Goal: Transaction & Acquisition: Purchase product/service

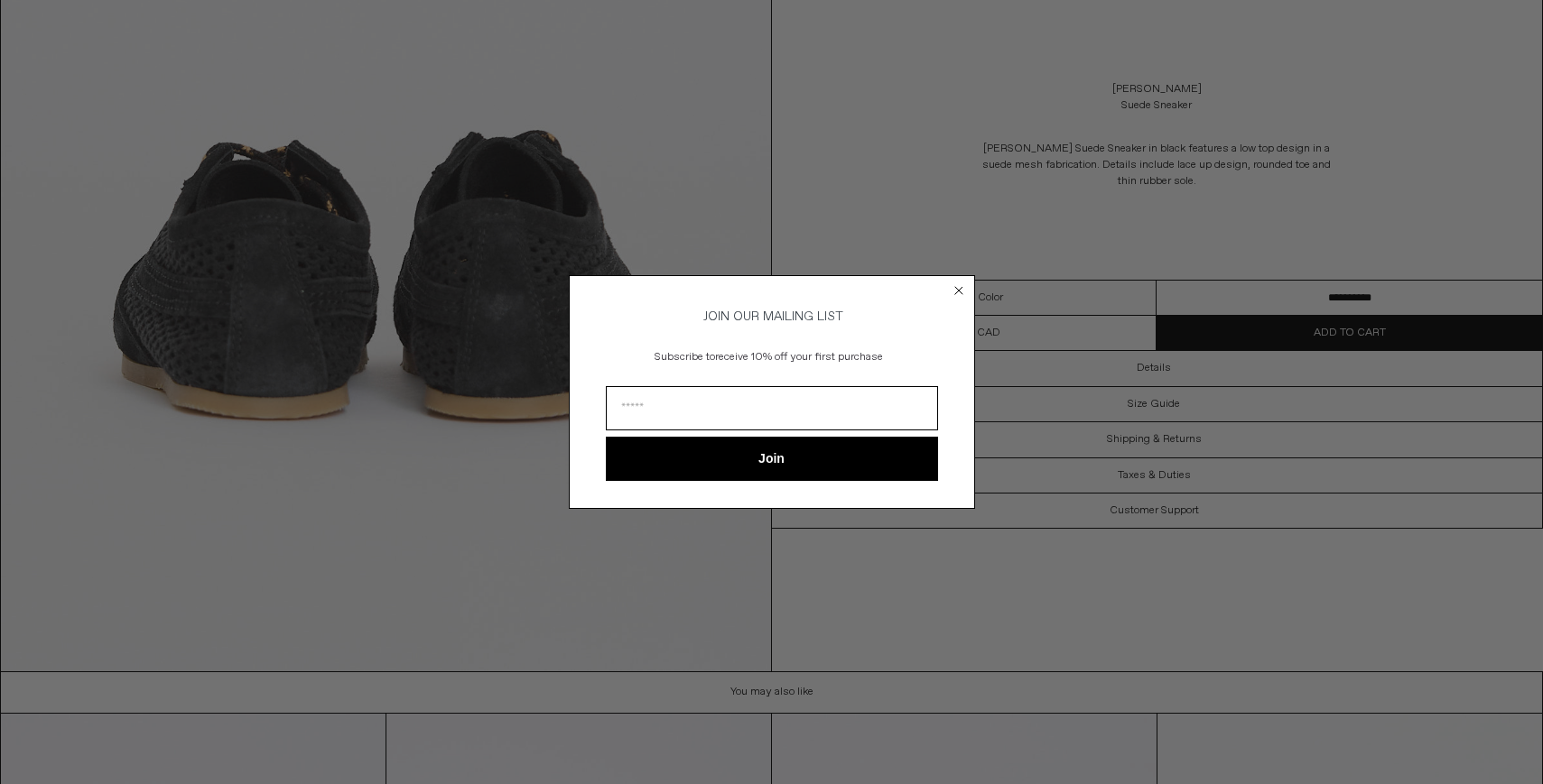
scroll to position [4254, 0]
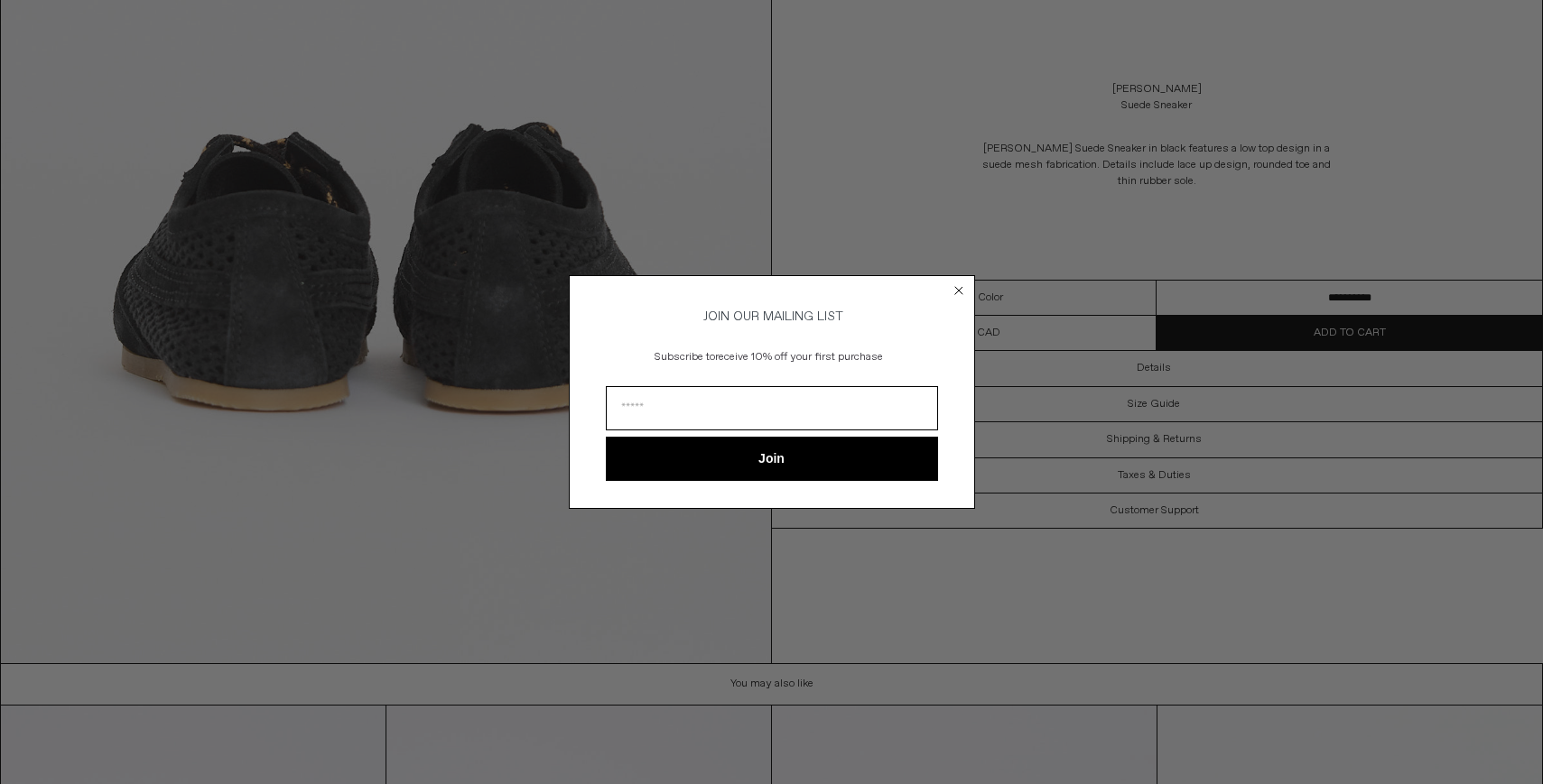
click at [965, 289] on circle "Close dialog" at bounding box center [958, 290] width 17 height 17
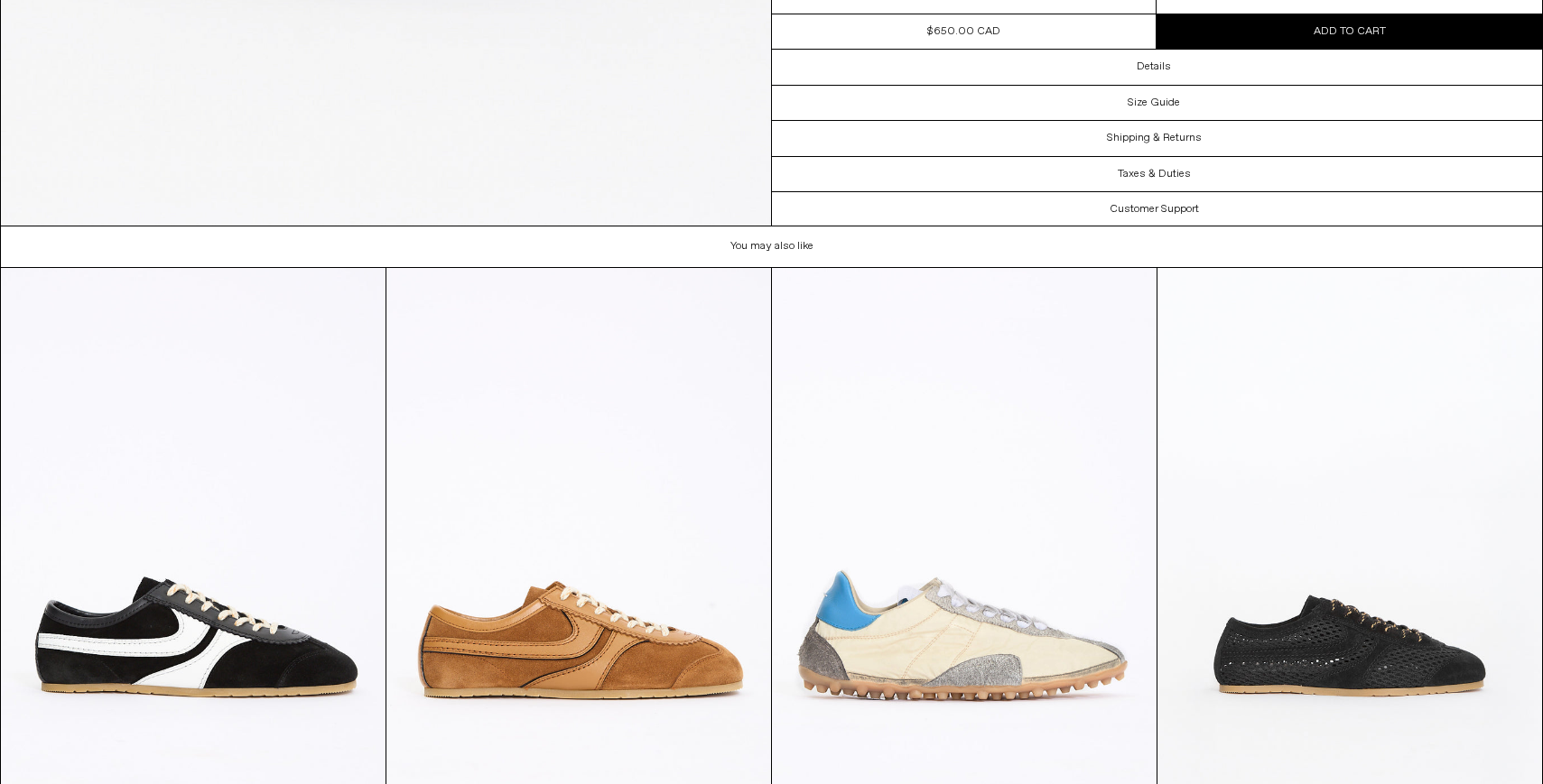
scroll to position [4918, 0]
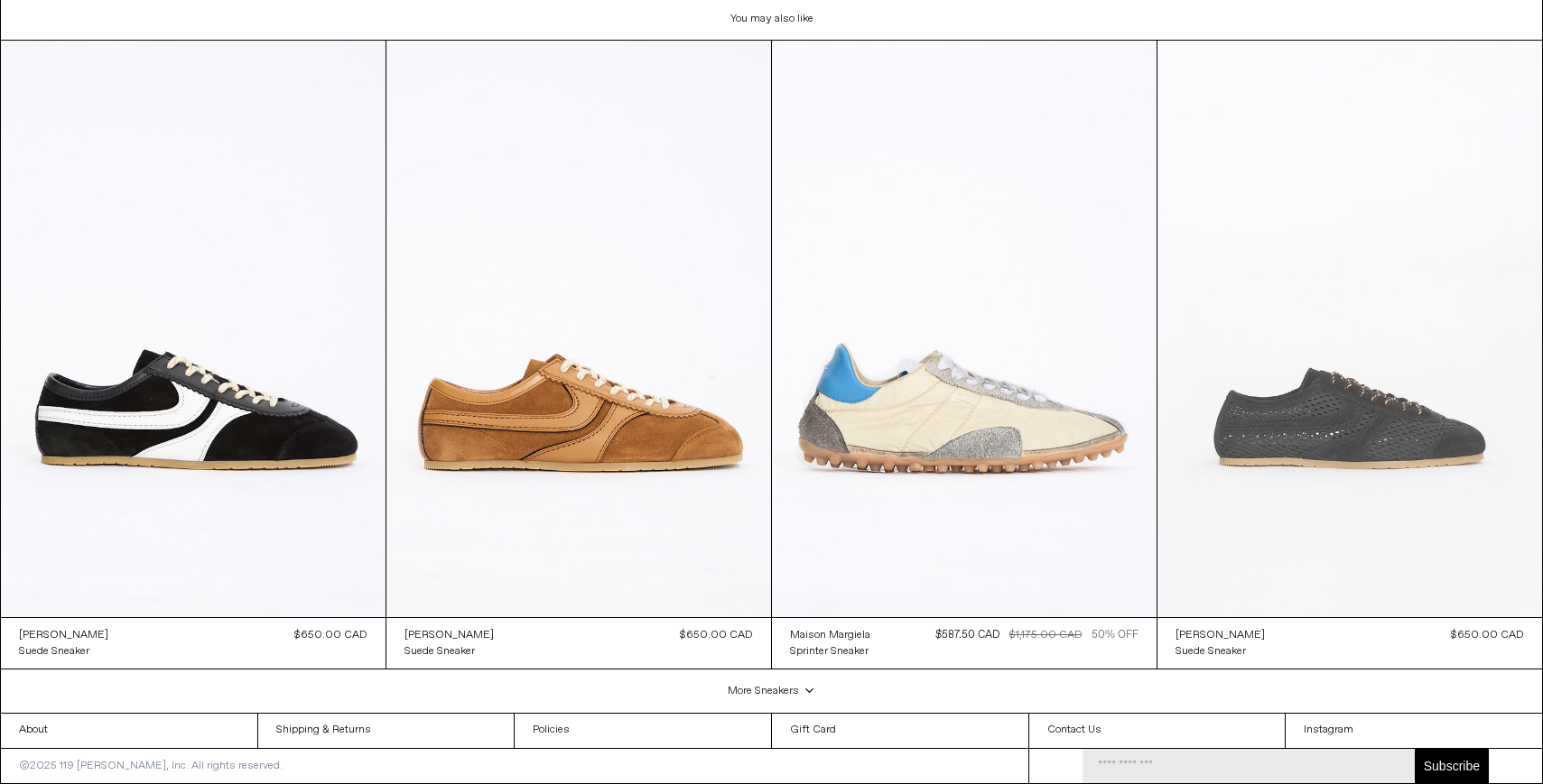
click at [1377, 434] on at bounding box center [1349, 329] width 384 height 577
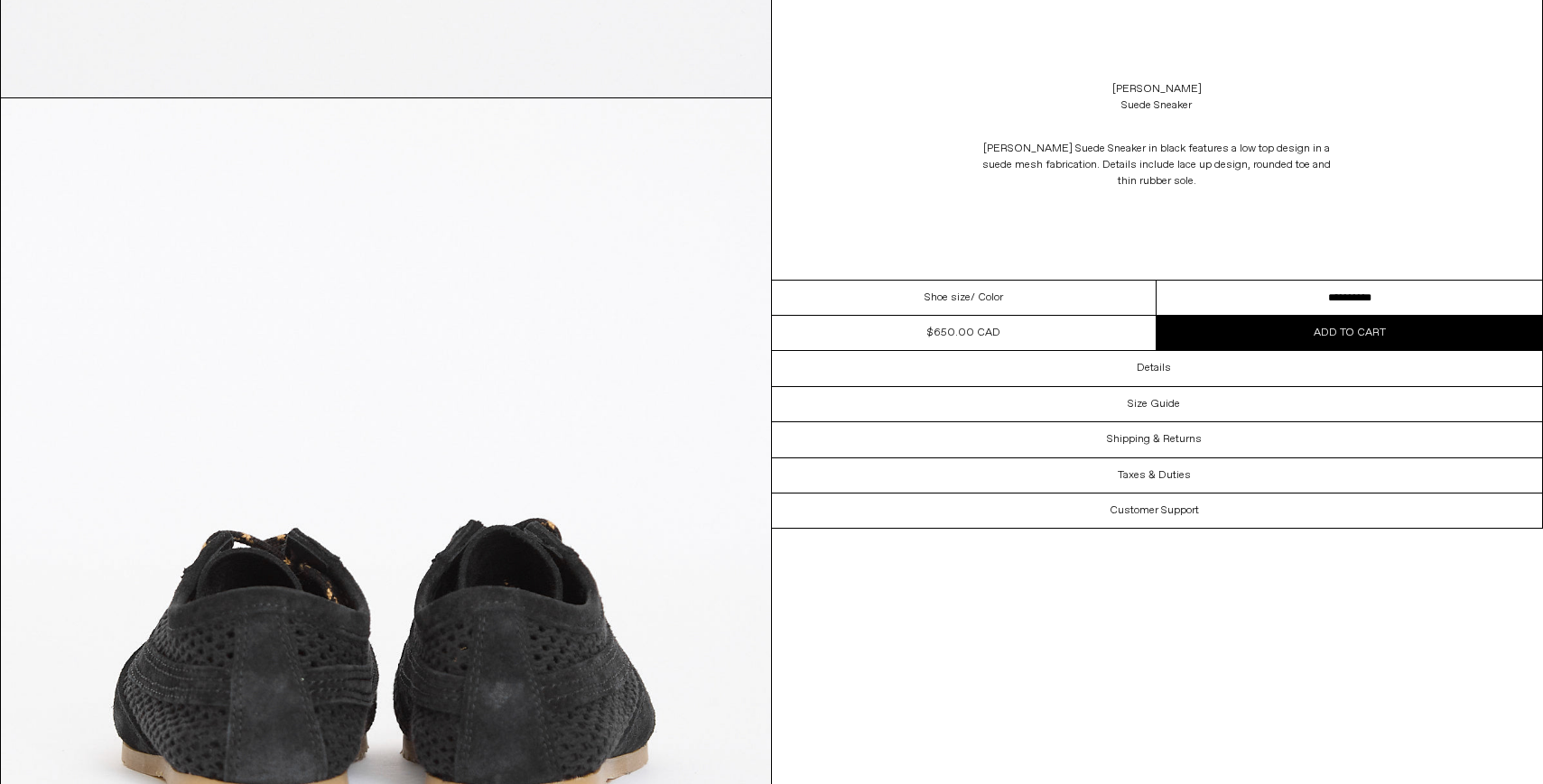
scroll to position [3884, 0]
